Goal: Task Accomplishment & Management: Use online tool/utility

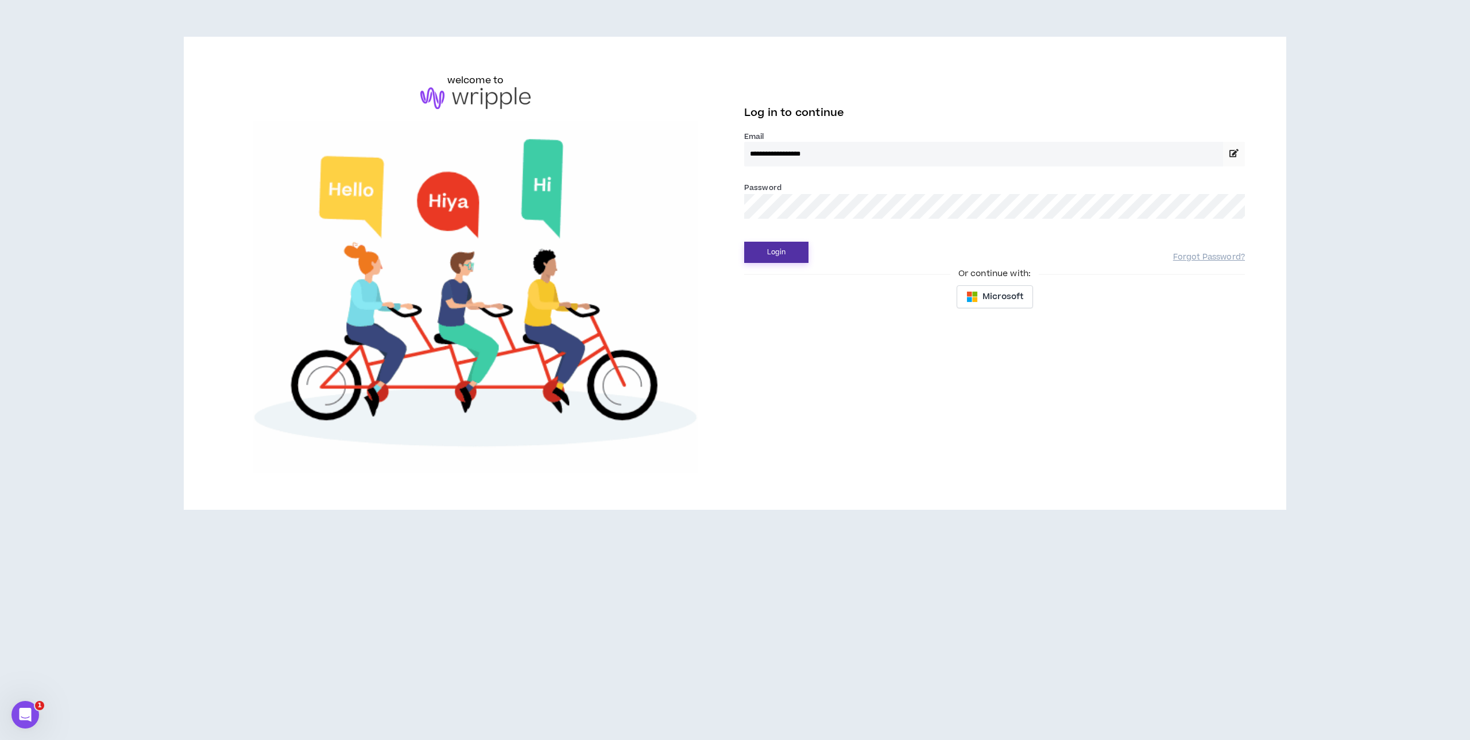
click at [785, 252] on button "Login" at bounding box center [776, 252] width 64 height 21
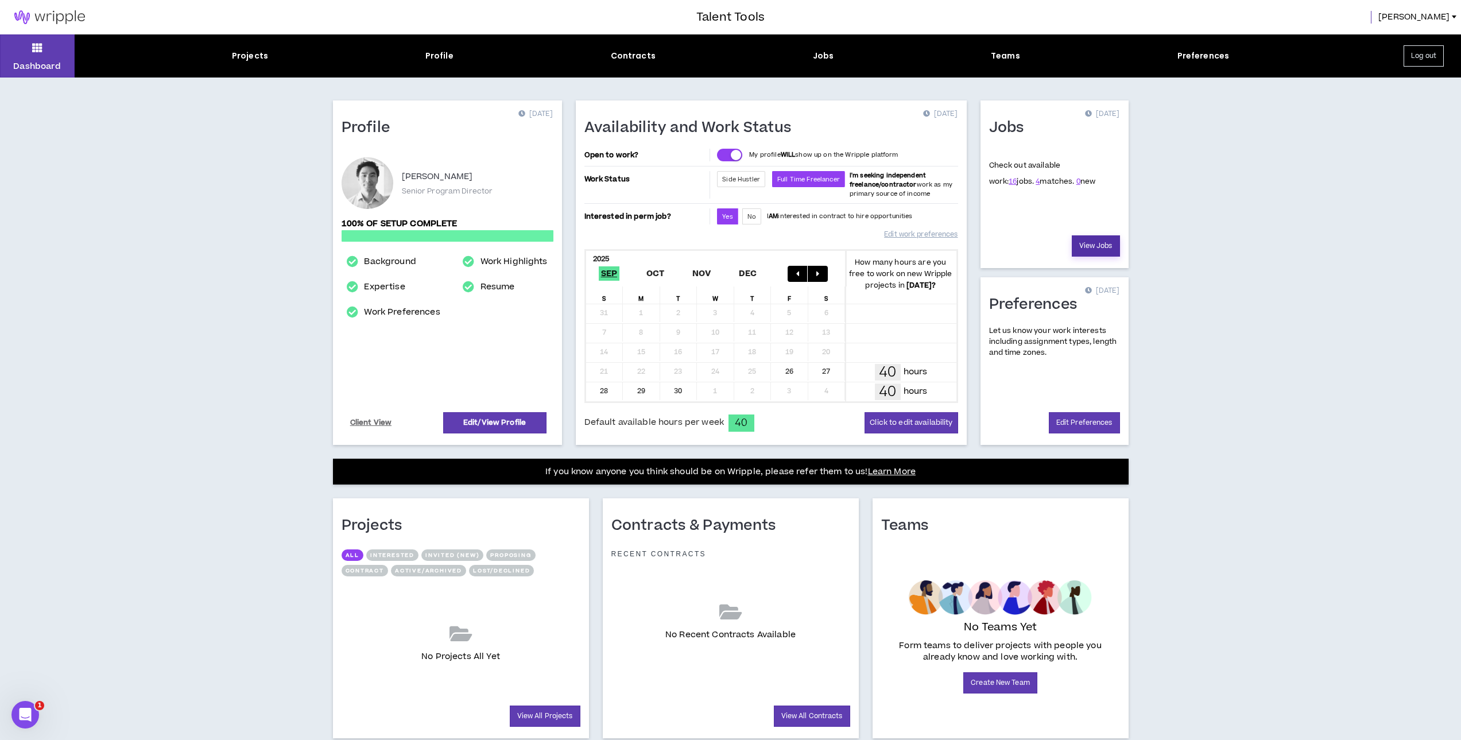
click at [1093, 249] on link "View Jobs" at bounding box center [1096, 245] width 48 height 21
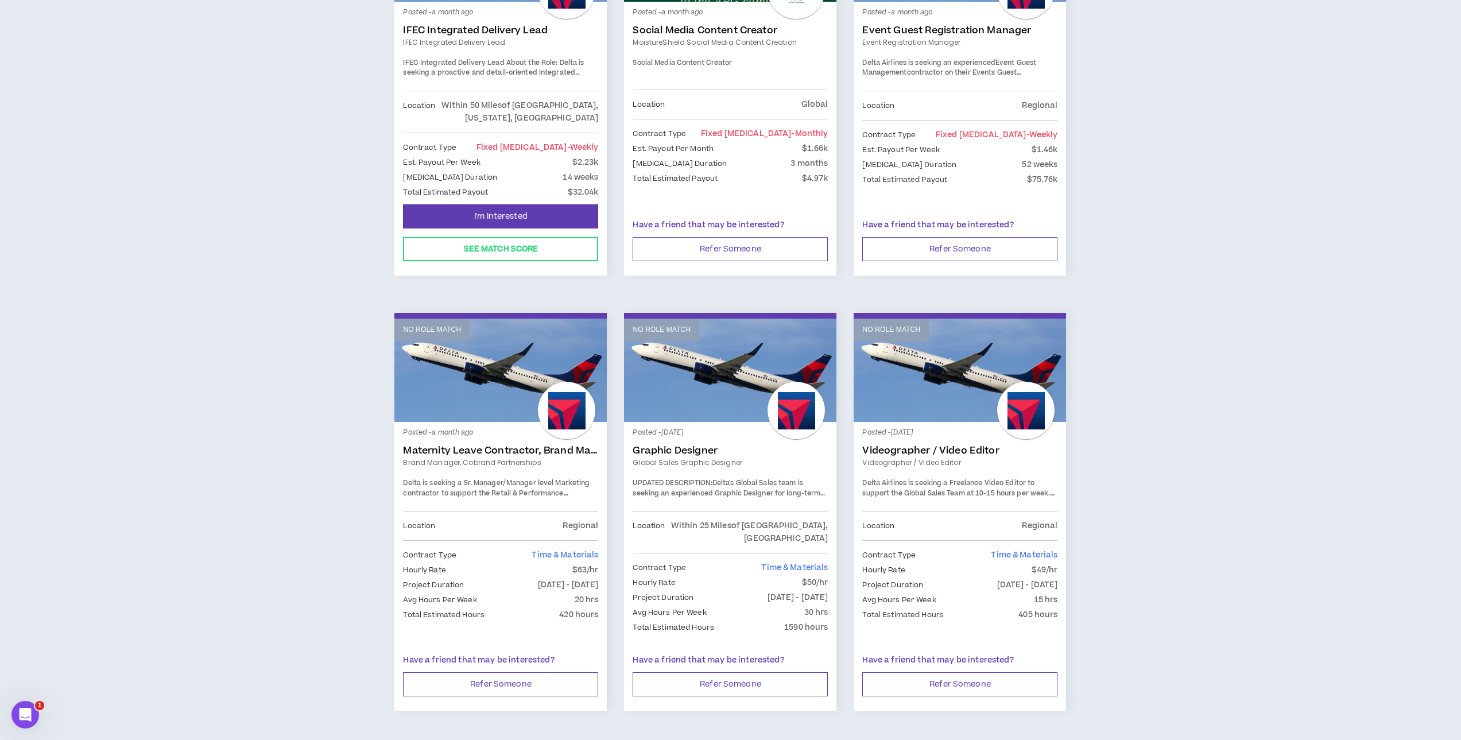
scroll to position [1636, 0]
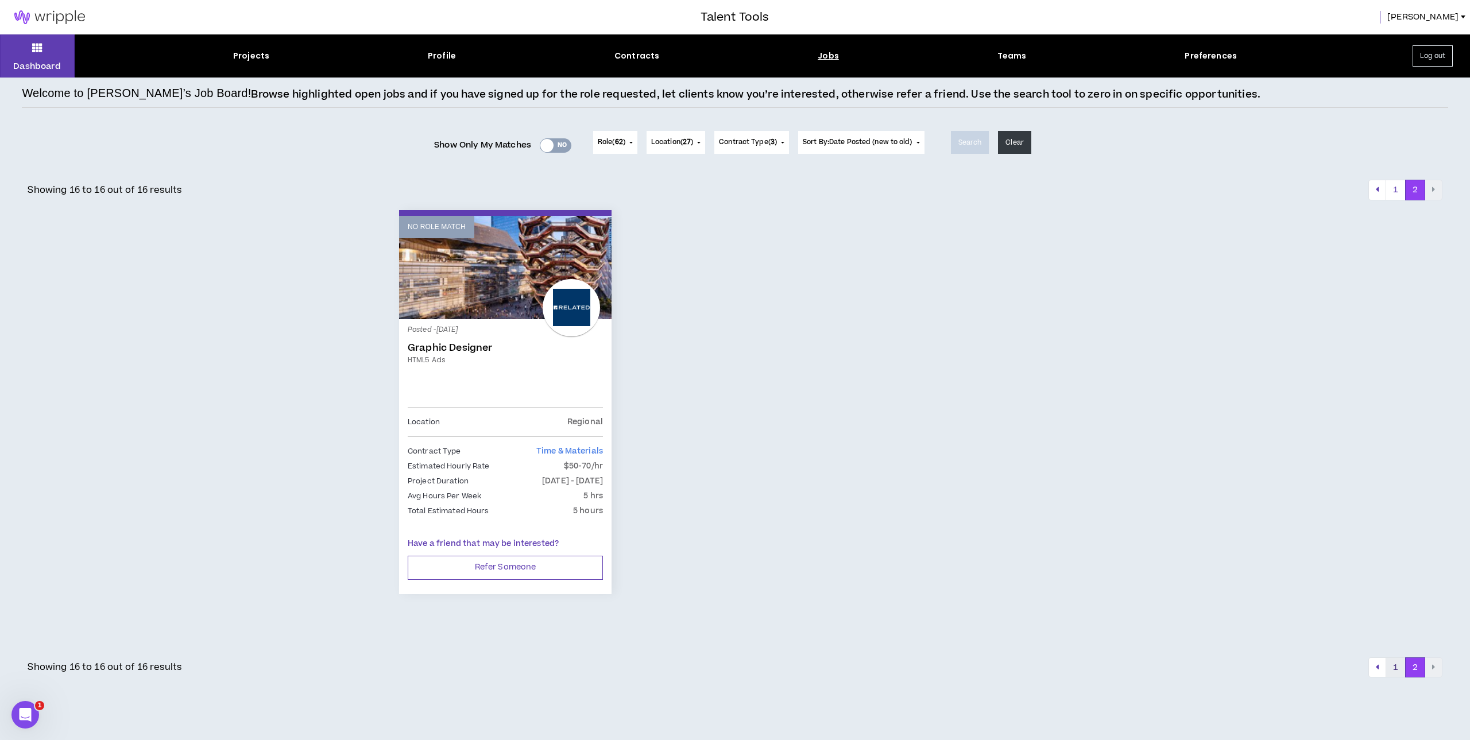
click at [1395, 664] on button "1" at bounding box center [1395, 667] width 20 height 21
